Goal: Information Seeking & Learning: Learn about a topic

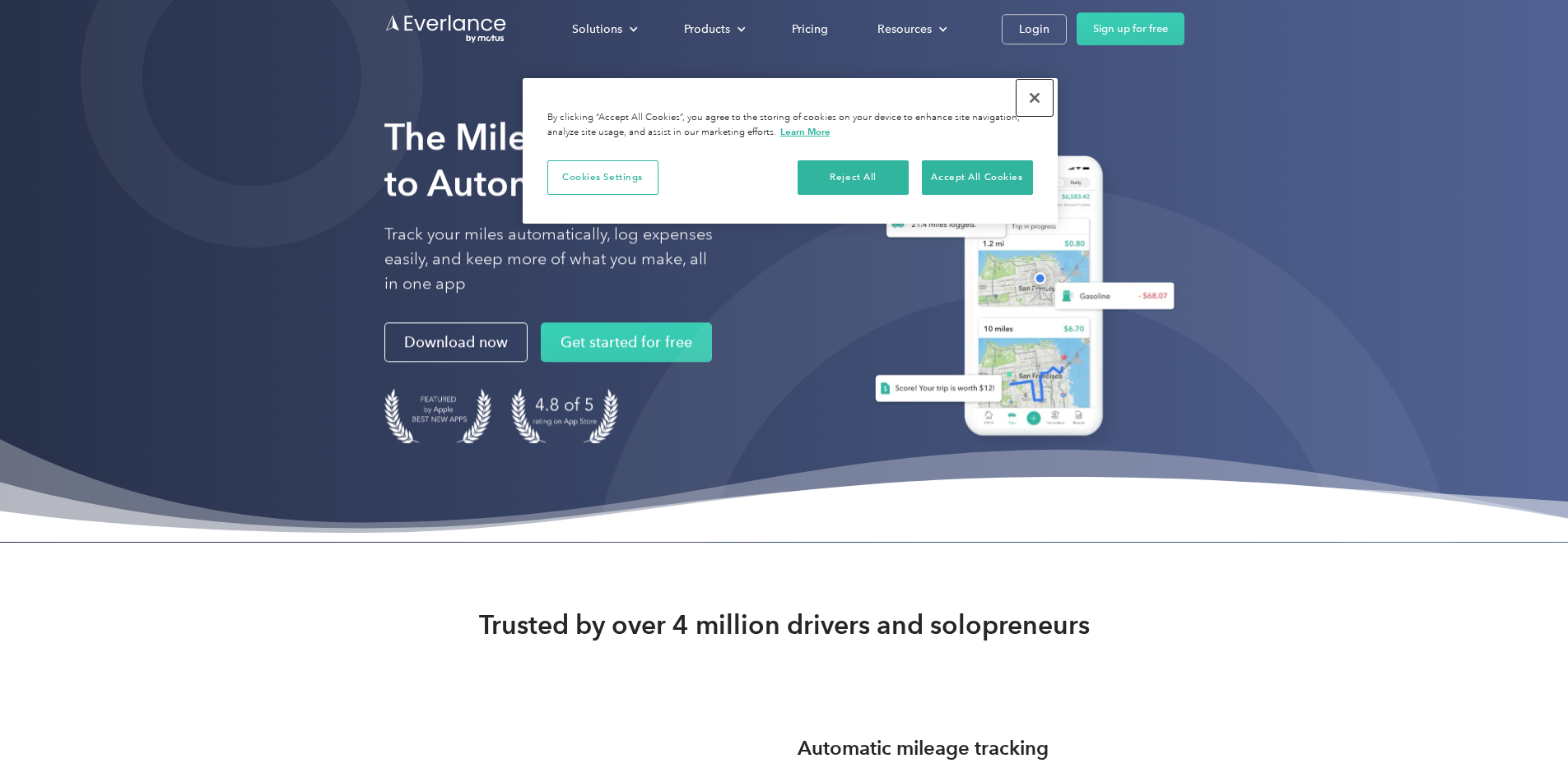
click at [1035, 90] on button "Close" at bounding box center [1034, 97] width 36 height 36
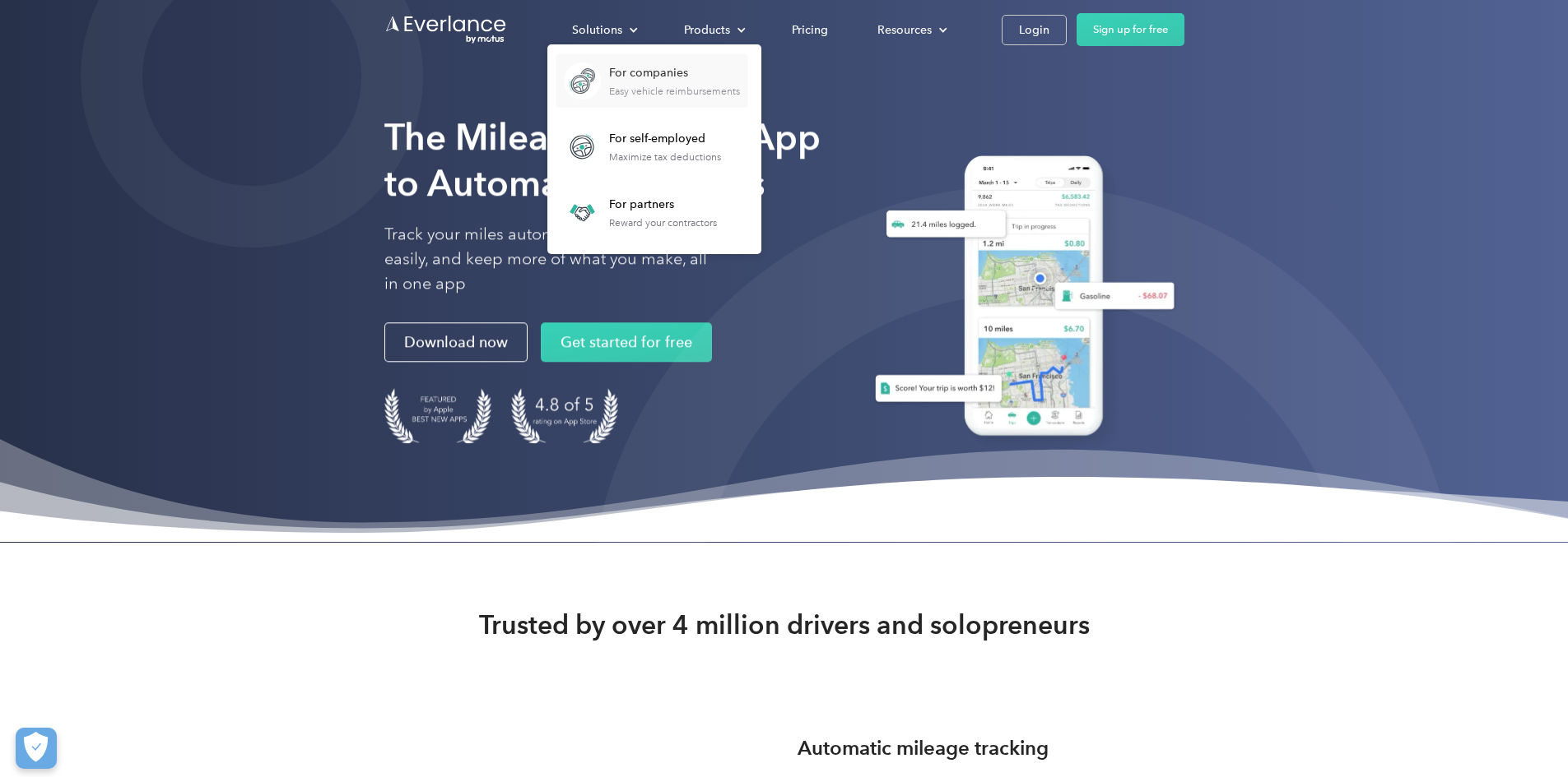
click at [740, 70] on div "For companies" at bounding box center [674, 73] width 130 height 17
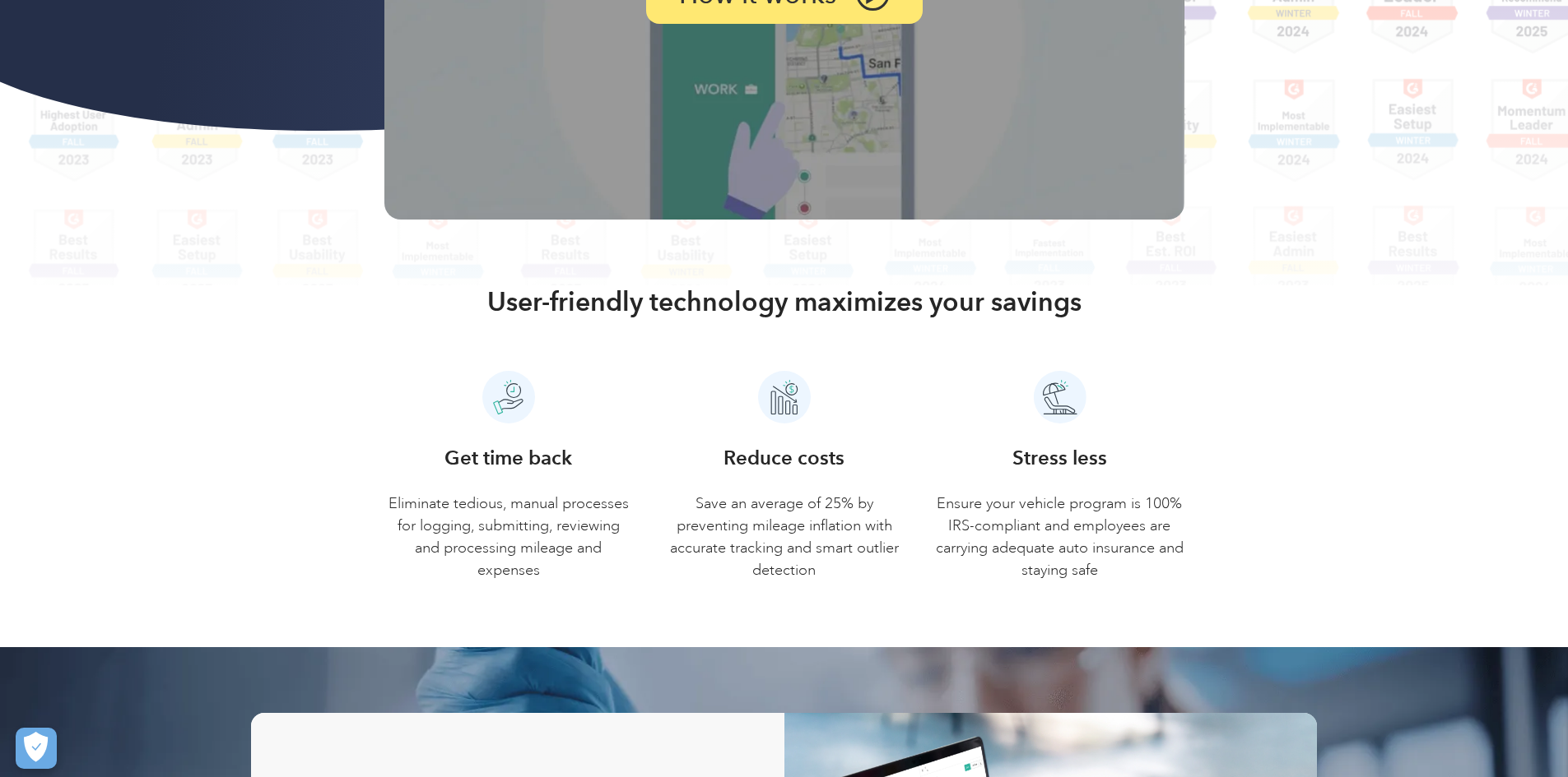
scroll to position [494, 0]
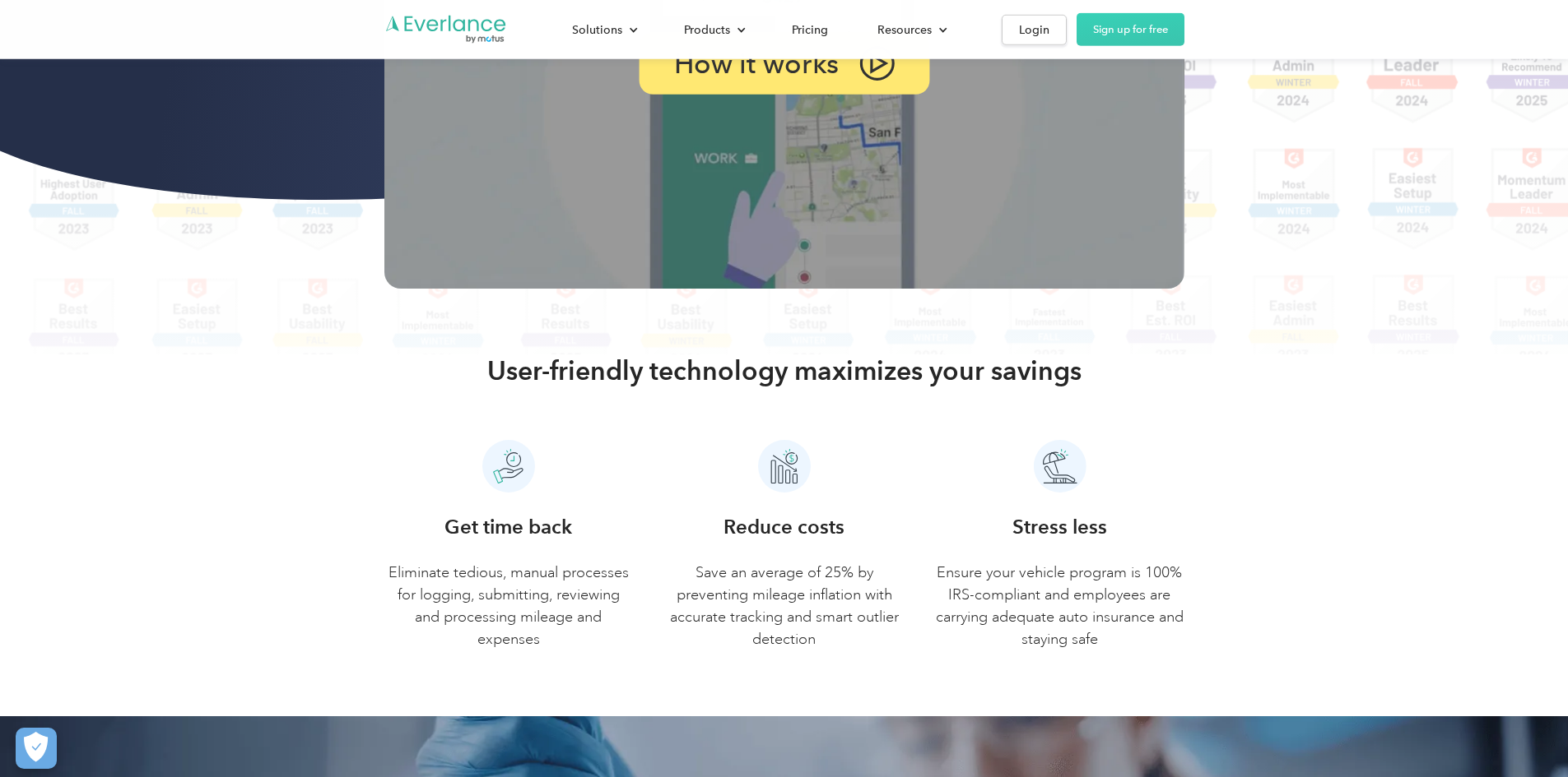
drag, startPoint x: 823, startPoint y: 180, endPoint x: 854, endPoint y: 177, distance: 31.1
click at [824, 75] on p "How it works" at bounding box center [756, 63] width 165 height 24
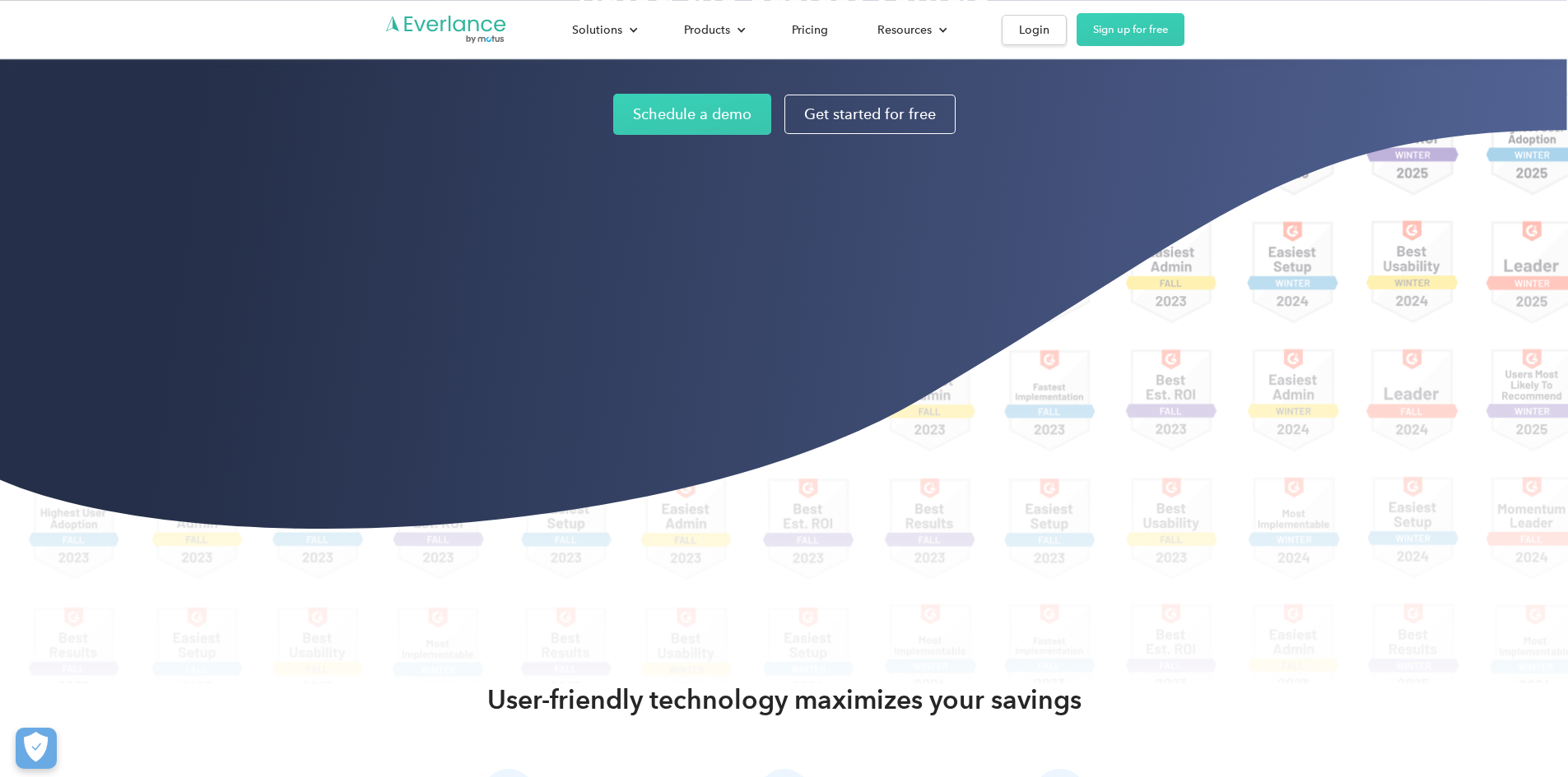
scroll to position [329, 0]
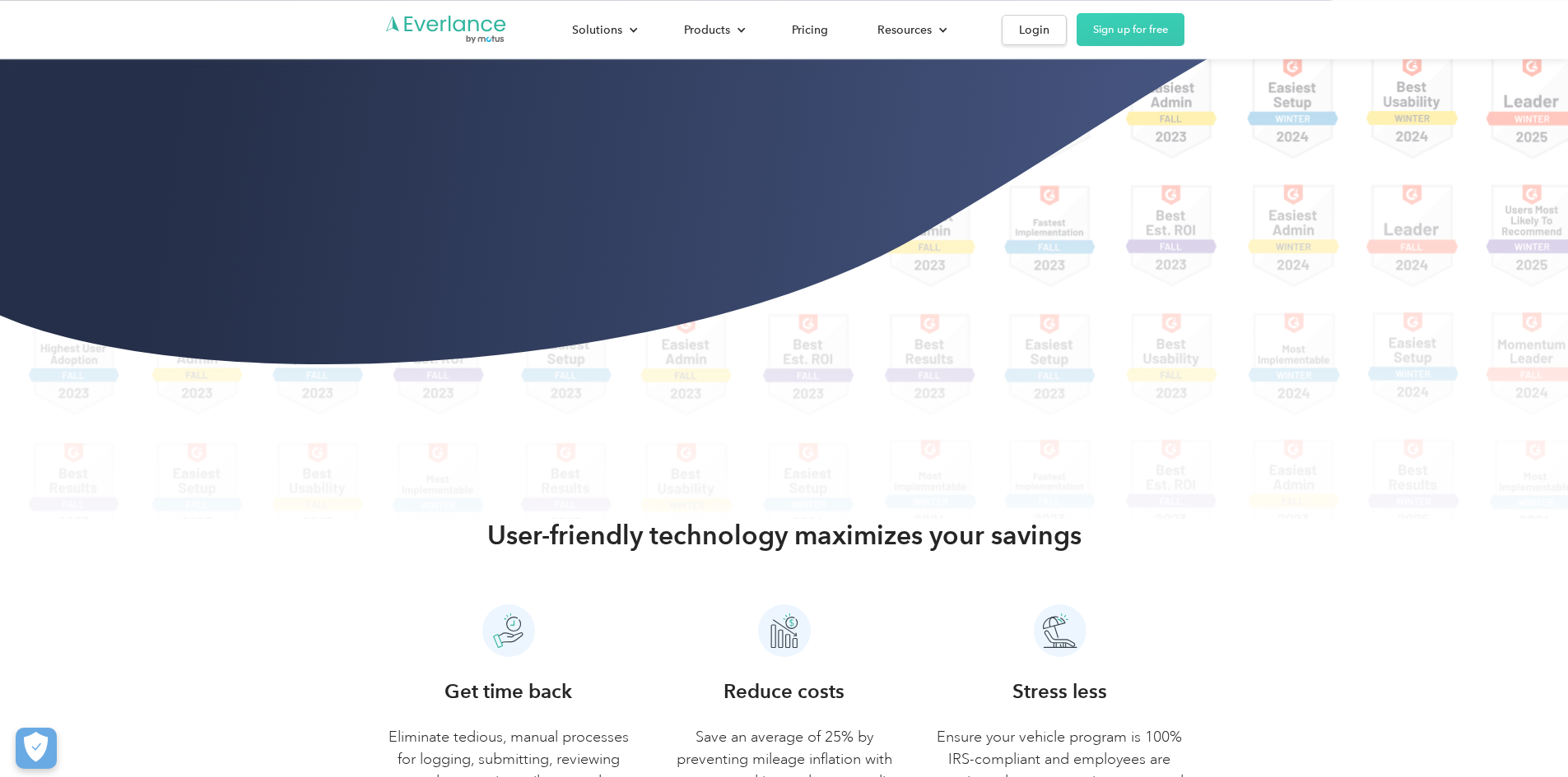
drag, startPoint x: 68, startPoint y: 227, endPoint x: 49, endPoint y: 7, distance: 220.8
click at [68, 227] on div "Rated the easiest vehicle reimbursement solution Schedule a demo Get started fo…" at bounding box center [784, 94] width 1568 height 848
